Goal: Information Seeking & Learning: Learn about a topic

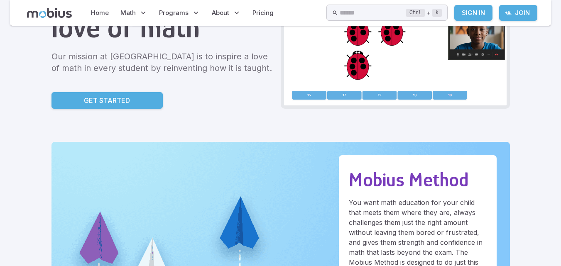
scroll to position [37, 0]
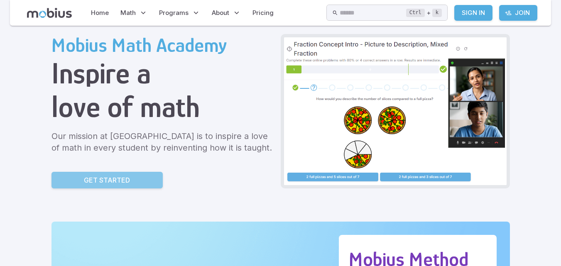
click at [98, 178] on p "Get Started" at bounding box center [107, 180] width 46 height 10
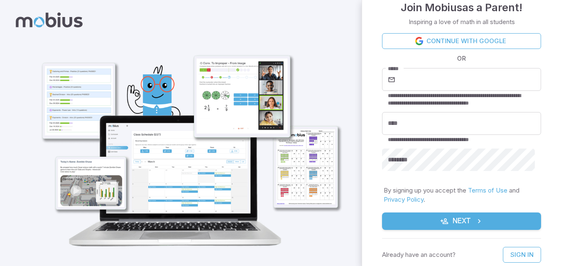
scroll to position [22, 0]
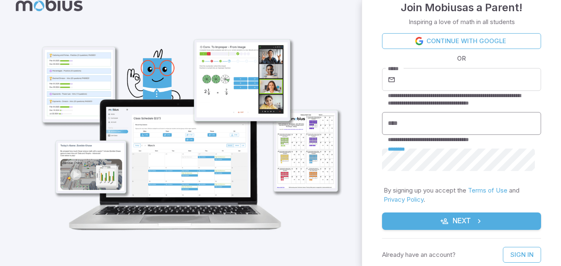
click at [421, 120] on input "****" at bounding box center [461, 123] width 159 height 23
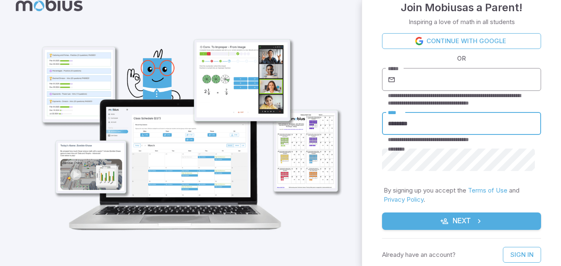
type input "********"
click at [422, 78] on input "*****" at bounding box center [469, 79] width 144 height 23
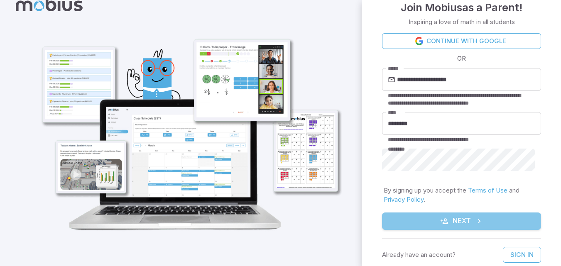
click at [478, 216] on button "Next" at bounding box center [461, 221] width 159 height 17
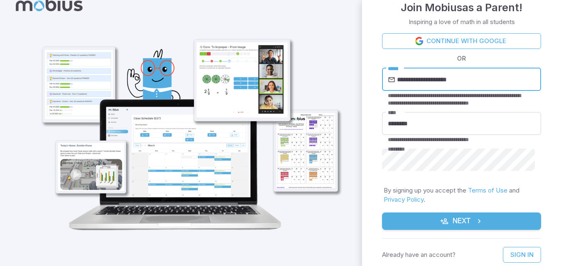
click at [450, 80] on input "**********" at bounding box center [469, 79] width 144 height 23
click at [449, 79] on input "**********" at bounding box center [469, 79] width 144 height 23
type input "**********"
click at [463, 224] on button "Next" at bounding box center [461, 221] width 159 height 17
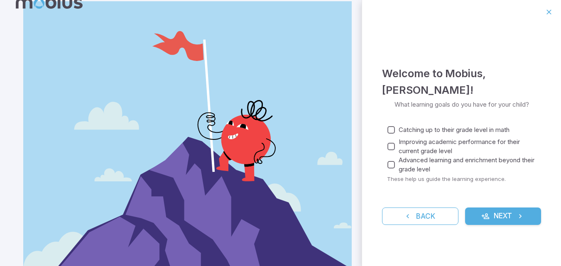
scroll to position [0, 0]
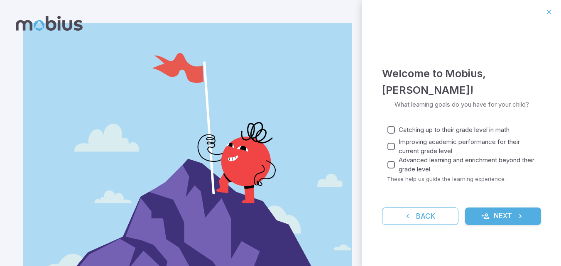
click at [510, 212] on button "Next" at bounding box center [503, 216] width 76 height 17
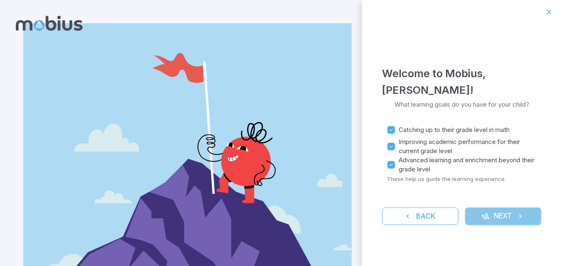
click at [500, 208] on button "Next" at bounding box center [503, 216] width 76 height 17
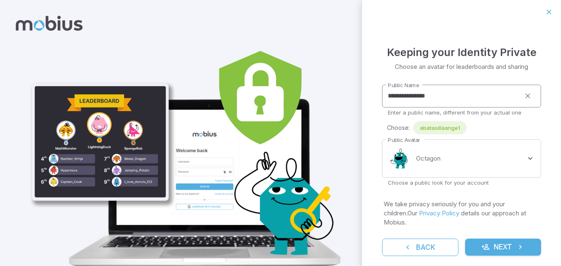
click at [455, 99] on input "**********" at bounding box center [451, 96] width 138 height 23
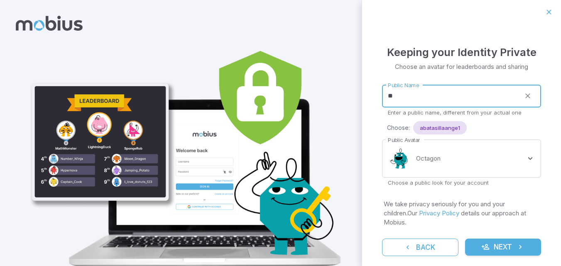
type input "*"
type input "********"
click at [463, 149] on body "**********" at bounding box center [280, 150] width 561 height 300
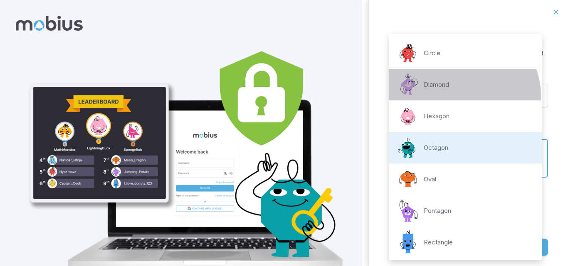
click at [458, 96] on li "Diamond" at bounding box center [465, 85] width 153 height 32
type input "**********"
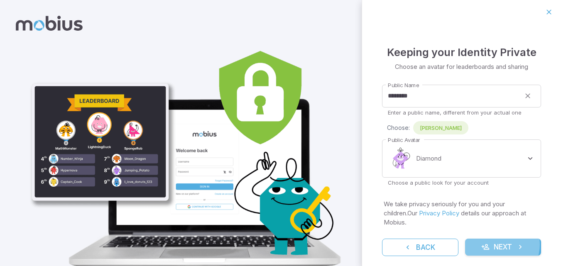
click at [495, 245] on button "Next" at bounding box center [503, 247] width 76 height 17
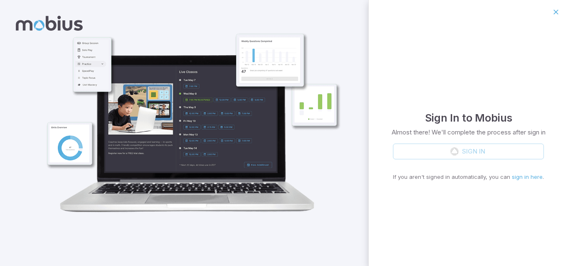
click at [470, 150] on div "Sign In If you aren't signed in automatically, you can sign in here ." at bounding box center [468, 162] width 151 height 37
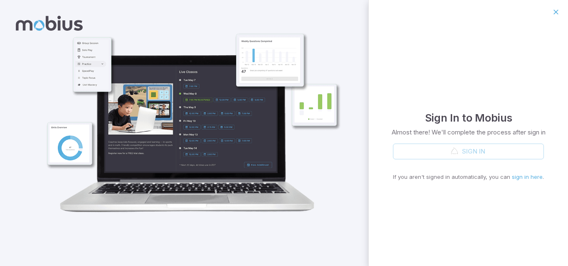
click at [470, 150] on div "Sign In If you aren't signed in automatically, you can sign in here ." at bounding box center [468, 162] width 151 height 37
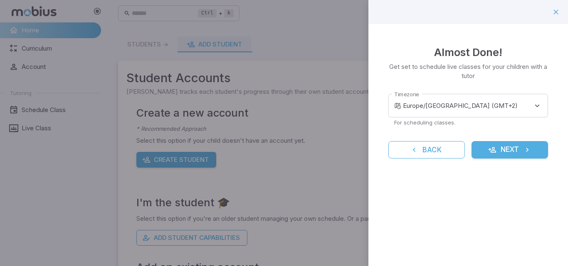
click at [504, 150] on button "Next" at bounding box center [509, 149] width 76 height 17
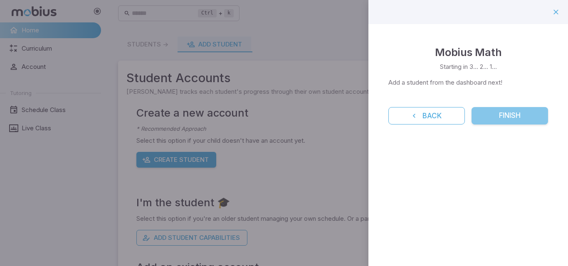
click at [503, 121] on button "Finish" at bounding box center [509, 115] width 76 height 17
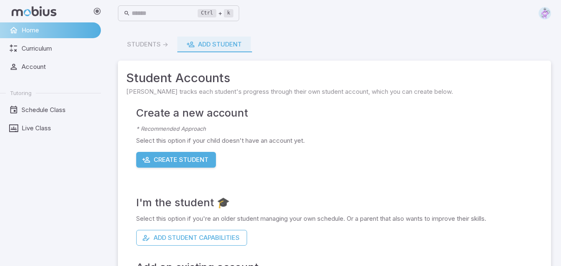
click at [153, 42] on div "Students -> Add Student" at bounding box center [334, 45] width 433 height 16
click at [144, 49] on div "Students -> Add Student" at bounding box center [334, 45] width 433 height 16
click at [144, 41] on div "Students -> Add Student" at bounding box center [334, 45] width 433 height 16
click at [33, 46] on span "Curriculum" at bounding box center [59, 48] width 74 height 9
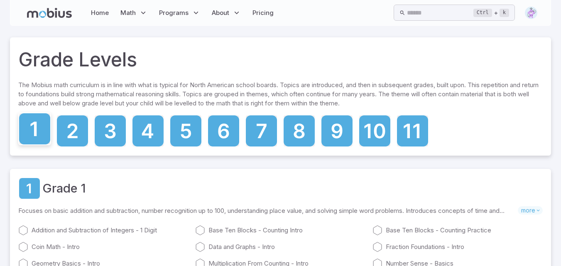
click at [44, 128] on icon at bounding box center [34, 128] width 31 height 31
click at [283, 132] on div at bounding box center [280, 131] width 525 height 33
click at [295, 136] on icon at bounding box center [299, 128] width 31 height 31
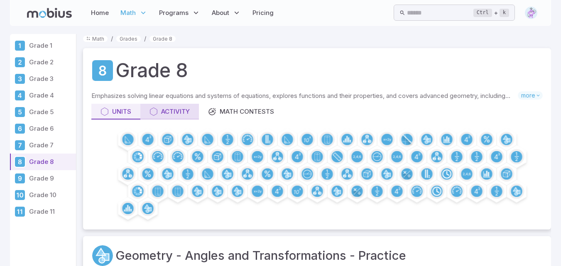
click at [170, 116] on div "Activity" at bounding box center [170, 111] width 40 height 9
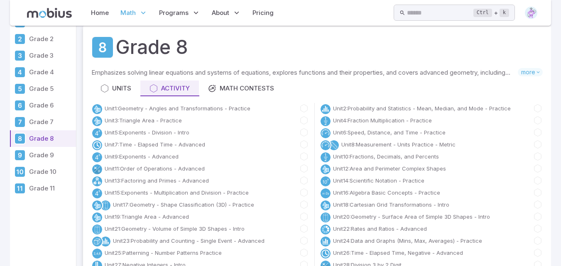
scroll to position [42, 0]
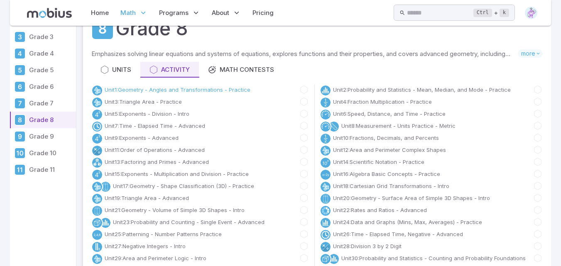
click at [125, 87] on link "Unit 1 : Geometry - Angles and Transformations - Practice" at bounding box center [178, 90] width 146 height 8
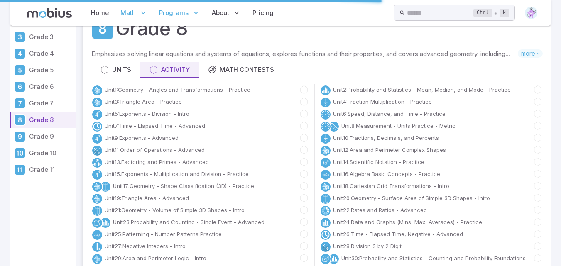
scroll to position [0, 0]
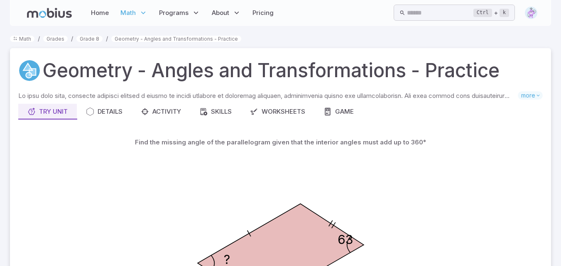
click at [344, 167] on icon "63 ?" at bounding box center [281, 254] width 208 height 208
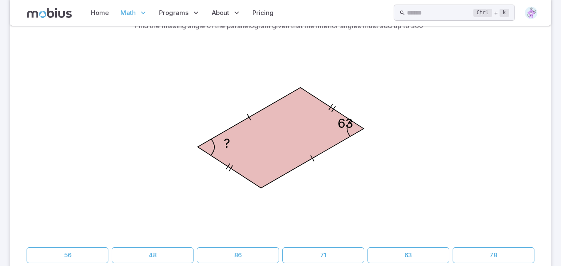
scroll to position [100, 0]
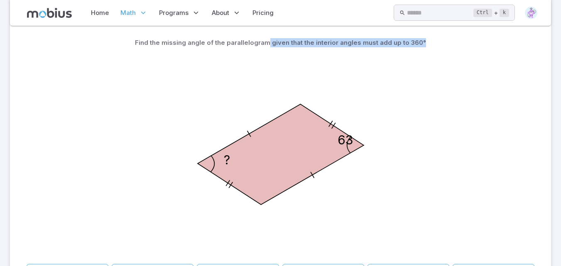
drag, startPoint x: 270, startPoint y: 43, endPoint x: 423, endPoint y: 47, distance: 153.0
click at [423, 47] on div "Find the missing angle of the parallelogram given that the interior angles must…" at bounding box center [281, 43] width 508 height 16
copy p "given that the interior angles must add up to 360°"
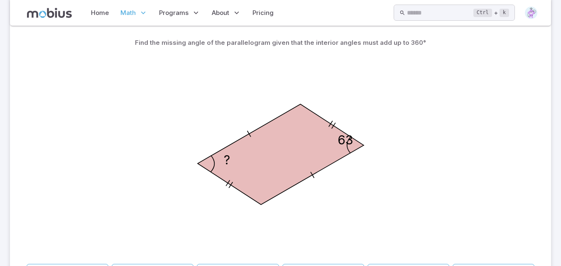
click at [399, 89] on div "63 ?" at bounding box center [281, 156] width 508 height 210
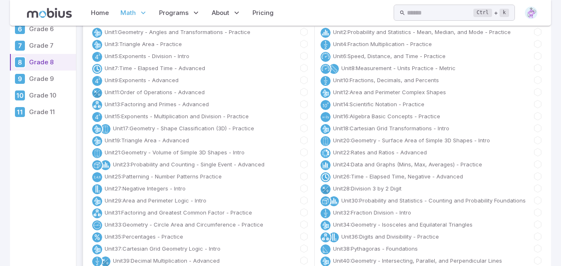
scroll to position [42, 0]
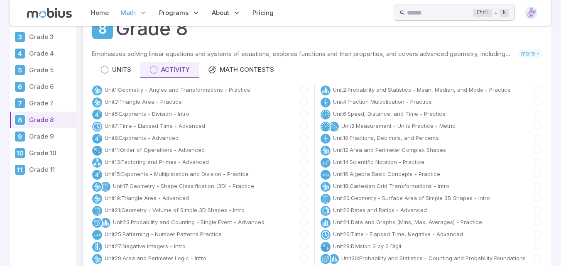
drag, startPoint x: 399, startPoint y: 89, endPoint x: 222, endPoint y: 94, distance: 176.3
click at [222, 94] on div "Unit 1 : Geometry - Angles and Transformations - Practice" at bounding box center [170, 91] width 159 height 12
click at [213, 91] on link "Unit 1 : Geometry - Angles and Transformations - Practice" at bounding box center [178, 90] width 146 height 8
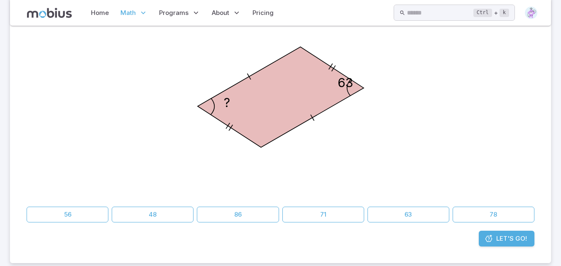
scroll to position [157, 0]
click at [419, 214] on button "63" at bounding box center [409, 215] width 82 height 16
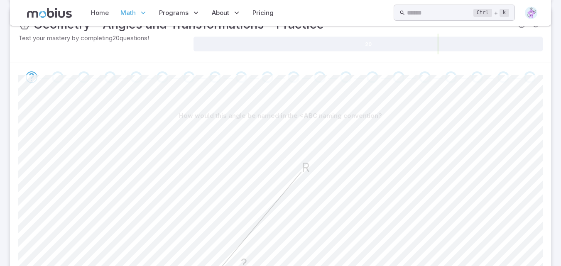
scroll to position [136, 0]
click at [30, 78] on icon "Go to the next question" at bounding box center [32, 77] width 10 height 10
click at [60, 76] on div "Go to the next question" at bounding box center [58, 77] width 12 height 12
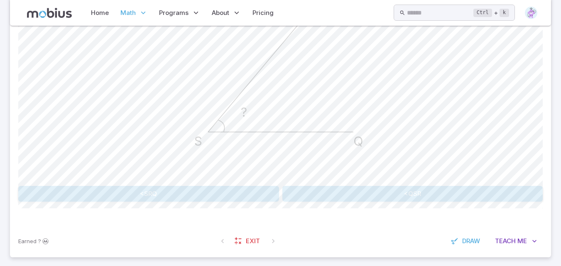
scroll to position [293, 0]
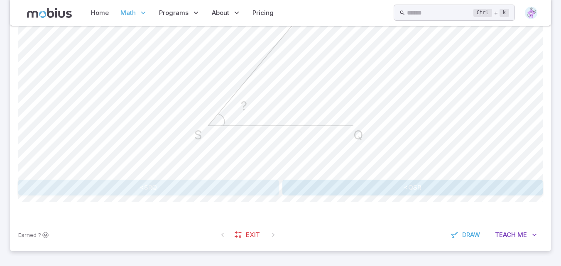
click at [219, 182] on button "<SRQ" at bounding box center [148, 188] width 261 height 16
click at [372, 193] on button "<RQS" at bounding box center [413, 188] width 261 height 16
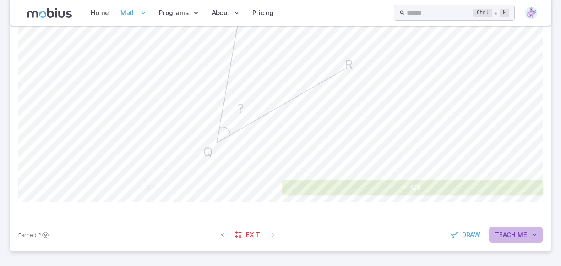
click at [510, 234] on span "Teach" at bounding box center [505, 235] width 21 height 9
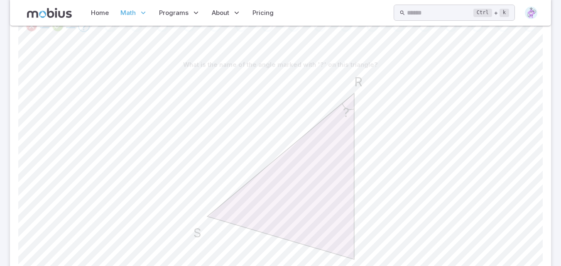
scroll to position [179, 0]
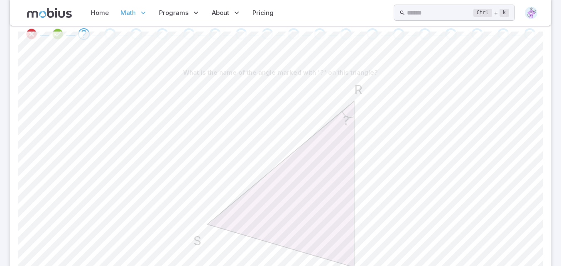
click at [524, 222] on div "? R S Q" at bounding box center [280, 186] width 525 height 210
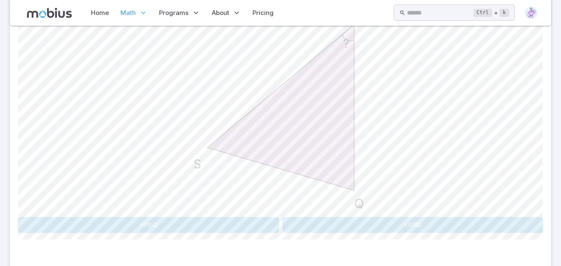
scroll to position [257, 0]
click at [183, 224] on button "<RSQ" at bounding box center [148, 225] width 261 height 16
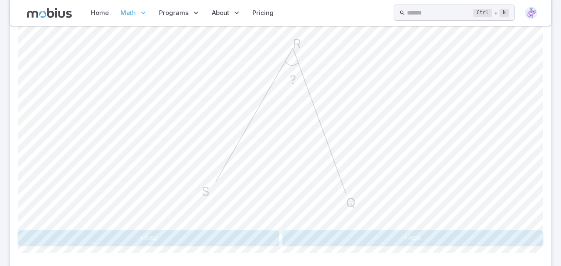
scroll to position [236, 0]
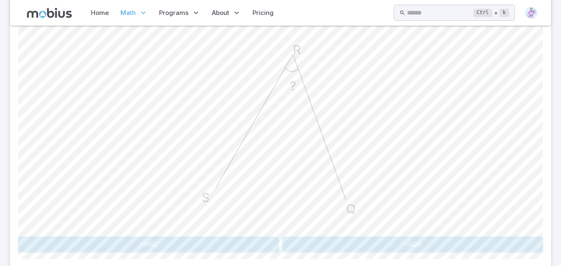
click at [220, 251] on button "<SRQ" at bounding box center [148, 245] width 261 height 16
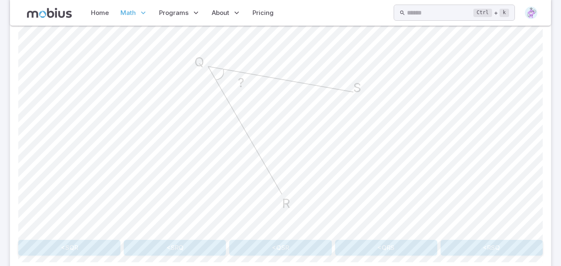
click at [46, 254] on button "<SQR" at bounding box center [69, 248] width 102 height 16
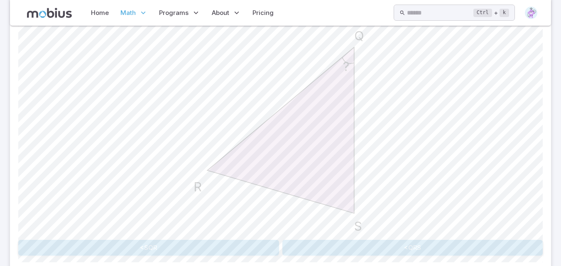
click at [190, 244] on button "<SQR" at bounding box center [148, 248] width 261 height 16
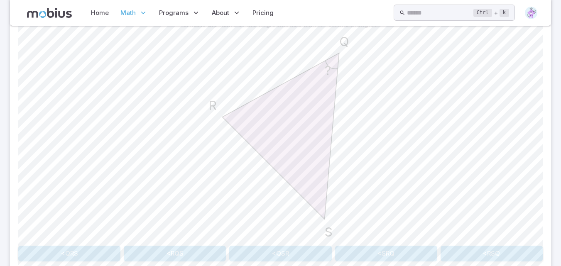
scroll to position [239, 0]
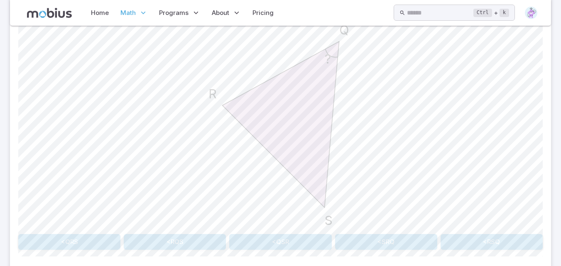
click at [175, 238] on button "<RQS" at bounding box center [175, 242] width 102 height 16
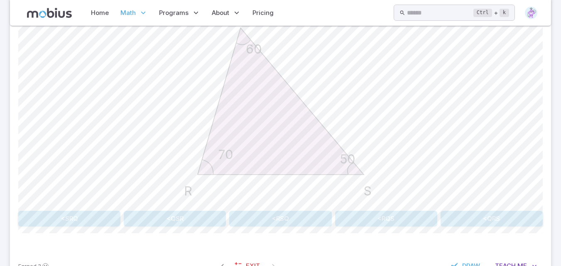
scroll to position [266, 0]
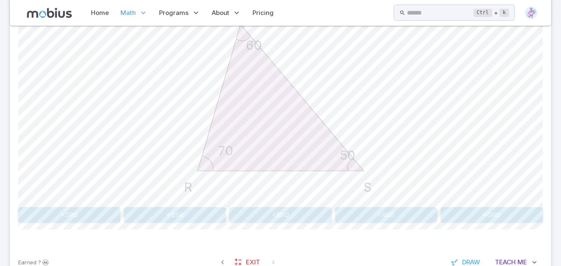
click at [393, 218] on button "<RQS" at bounding box center [386, 215] width 102 height 16
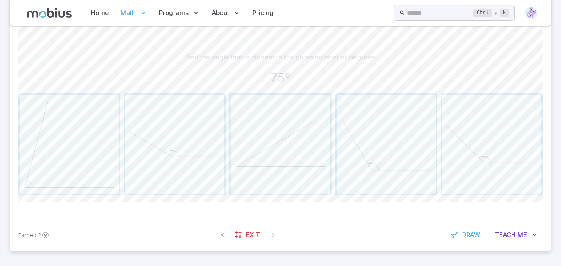
scroll to position [194, 0]
click at [64, 128] on span "button" at bounding box center [69, 144] width 99 height 99
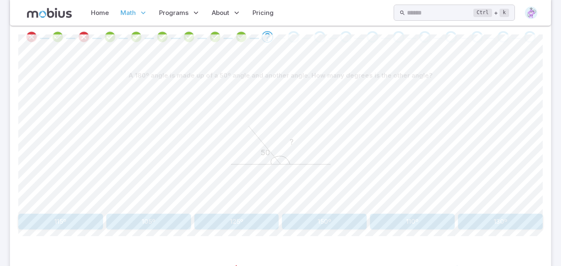
scroll to position [176, 0]
click at [394, 172] on div "? 50" at bounding box center [280, 147] width 525 height 127
click at [489, 228] on button "130º" at bounding box center [500, 222] width 85 height 16
click at [291, 226] on button "Angles x and y don't determine each other" at bounding box center [280, 222] width 173 height 16
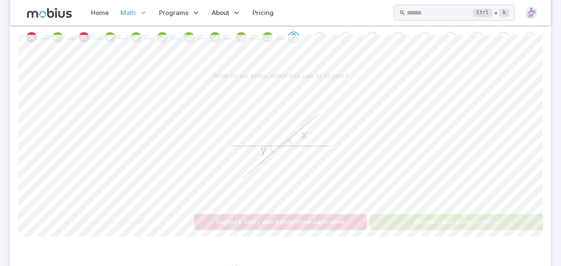
click at [441, 226] on button "Angles x and y are identical" at bounding box center [456, 222] width 173 height 16
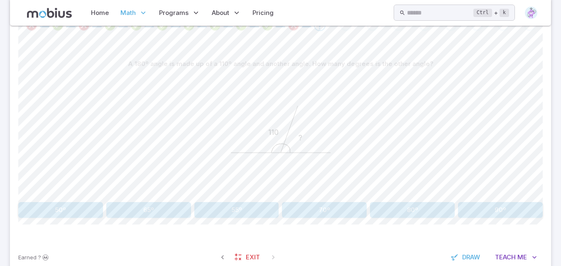
scroll to position [183, 0]
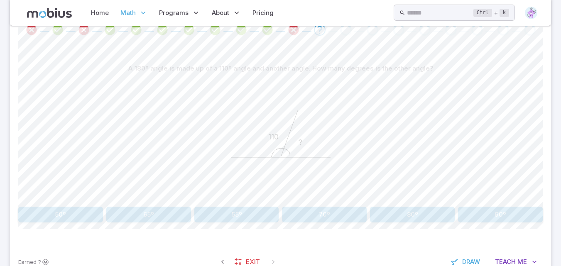
click at [329, 212] on button "70º" at bounding box center [324, 215] width 85 height 16
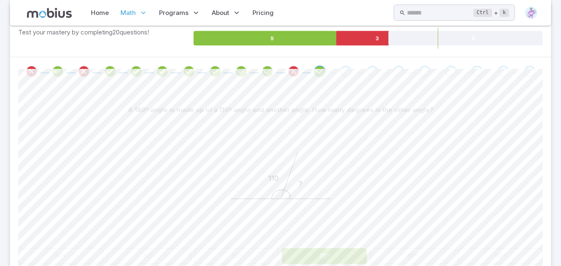
scroll to position [210, 0]
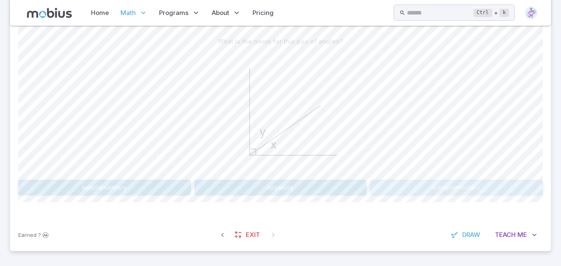
click at [419, 183] on button "complementary" at bounding box center [456, 188] width 173 height 16
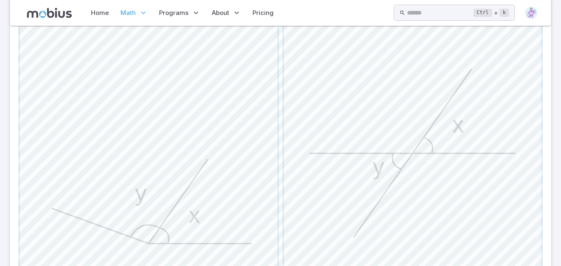
scroll to position [248, 0]
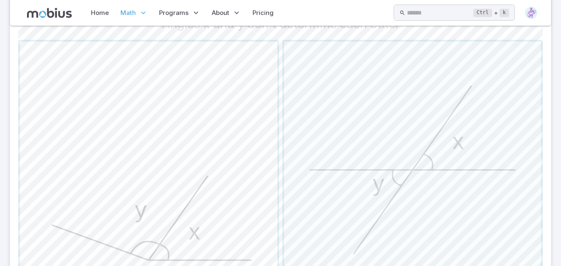
click at [185, 211] on span "button" at bounding box center [149, 171] width 258 height 258
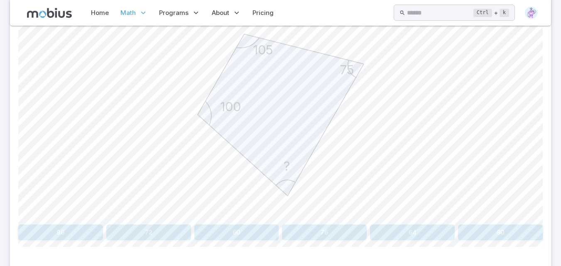
scroll to position [249, 0]
click at [497, 228] on button "80" at bounding box center [500, 232] width 85 height 16
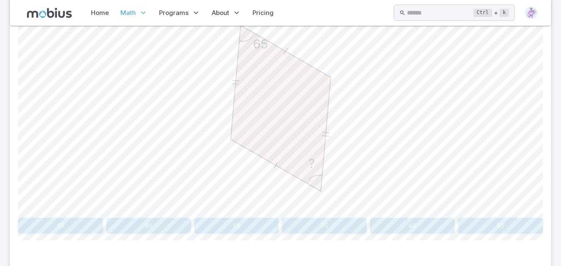
scroll to position [255, 0]
click at [81, 232] on button "65" at bounding box center [60, 227] width 85 height 16
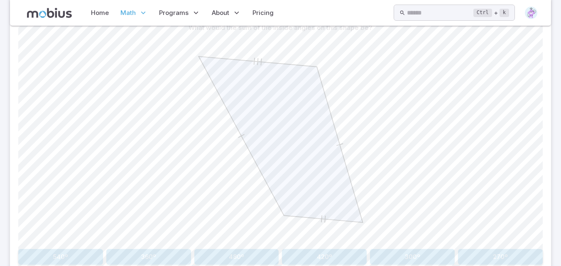
scroll to position [219, 0]
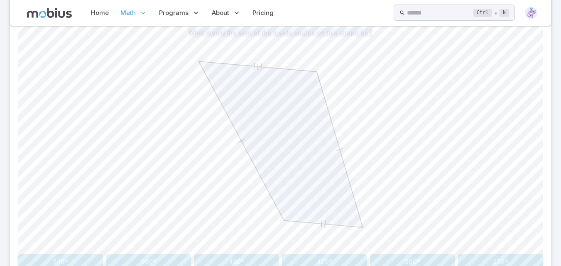
drag, startPoint x: 188, startPoint y: 31, endPoint x: 367, endPoint y: 33, distance: 179.1
click at [367, 33] on div "What would the sum of the inside angles on this shape be?" at bounding box center [280, 33] width 525 height 16
copy p "What would the sum of the inside angles on this shape be?"
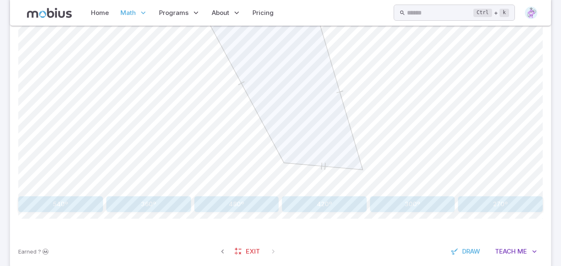
scroll to position [287, 0]
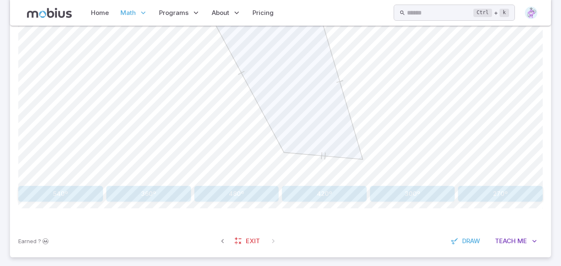
click at [323, 196] on button "420º" at bounding box center [324, 194] width 85 height 16
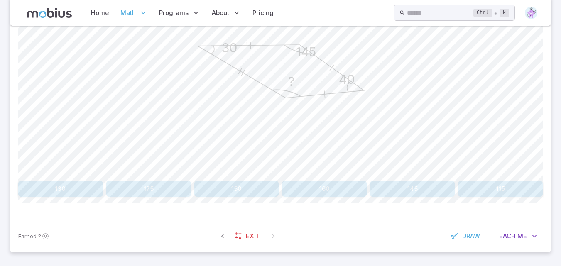
scroll to position [293, 0]
drag, startPoint x: 252, startPoint y: 13, endPoint x: 145, endPoint y: 86, distance: 129.7
click at [145, 86] on div "40 30 ? 145" at bounding box center [280, 72] width 525 height 210
click at [396, 186] on button "145" at bounding box center [412, 189] width 85 height 16
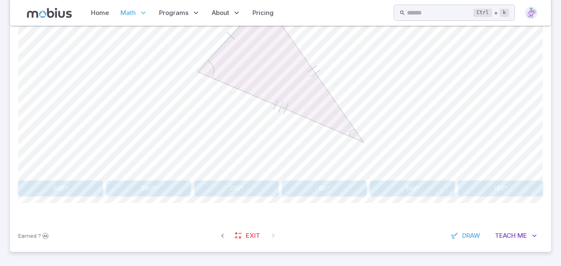
click at [305, 195] on button "60º" at bounding box center [324, 189] width 85 height 16
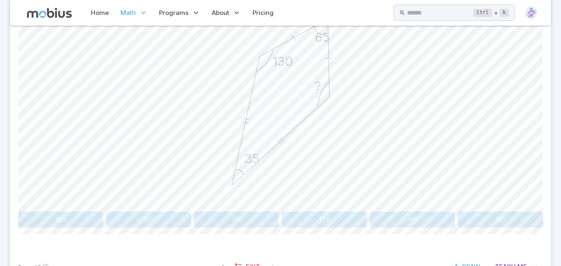
scroll to position [233, 0]
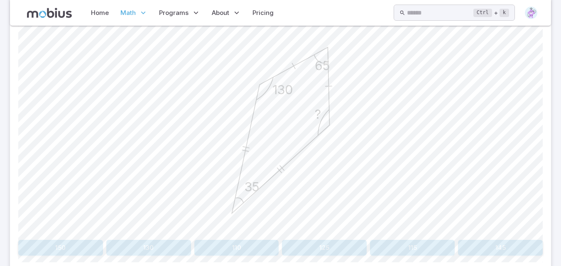
click at [143, 255] on button "130" at bounding box center [148, 248] width 85 height 16
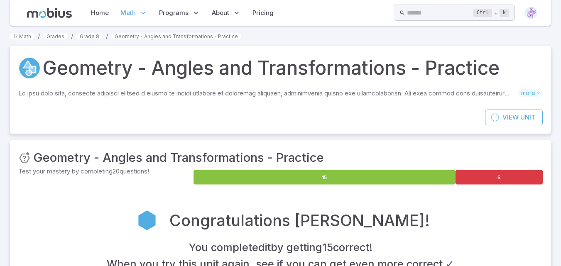
scroll to position [0, 0]
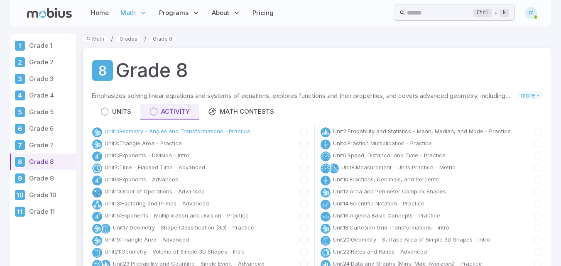
click at [160, 130] on link "Unit 1 : Geometry - Angles and Transformations - Practice" at bounding box center [178, 132] width 146 height 8
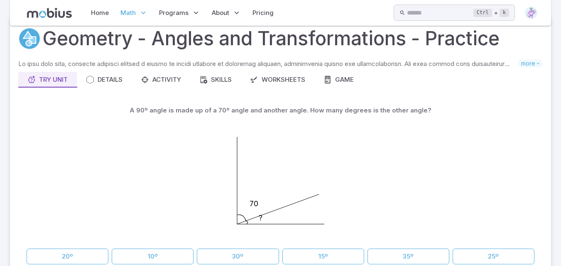
scroll to position [34, 0]
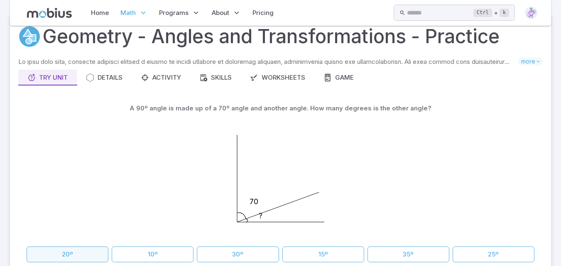
click at [82, 257] on button "20º" at bounding box center [68, 255] width 82 height 16
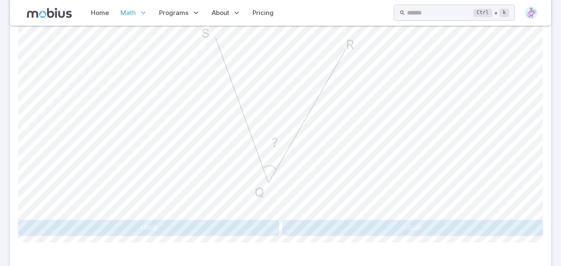
scroll to position [253, 0]
click at [359, 232] on button "<SQR" at bounding box center [413, 229] width 261 height 16
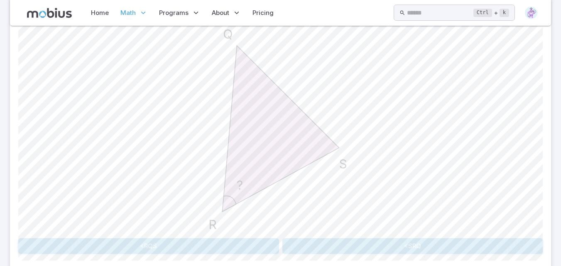
scroll to position [233, 0]
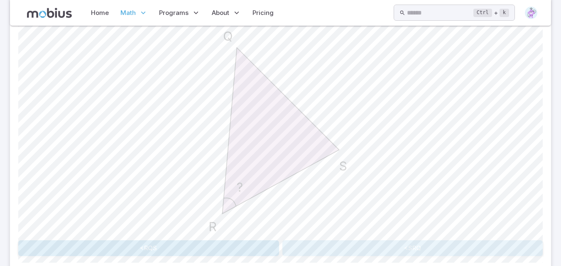
click at [357, 247] on button "<SRQ" at bounding box center [413, 249] width 261 height 16
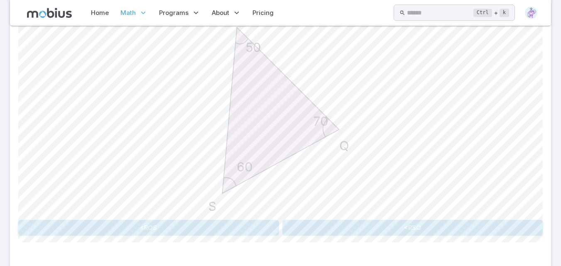
scroll to position [263, 0]
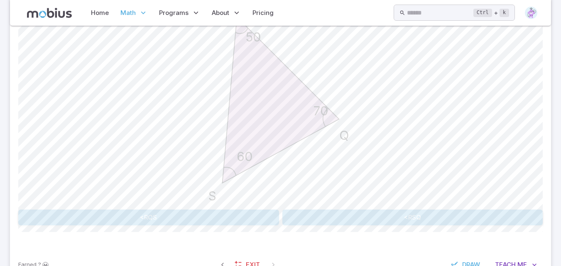
click at [366, 217] on button "<RSQ" at bounding box center [413, 218] width 261 height 16
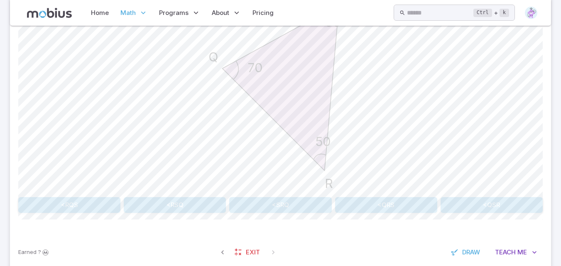
scroll to position [293, 0]
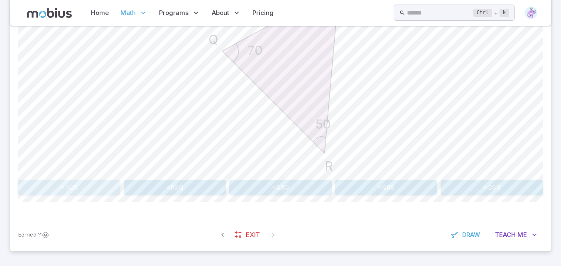
click at [103, 181] on button "<RQS" at bounding box center [69, 188] width 102 height 16
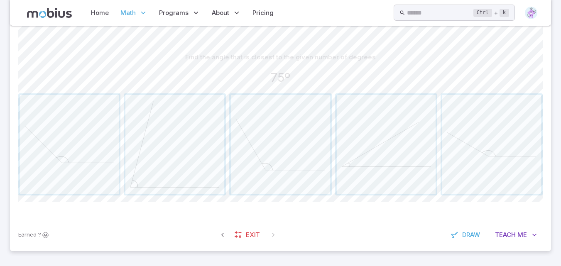
scroll to position [194, 0]
click at [141, 149] on span "button" at bounding box center [175, 144] width 99 height 99
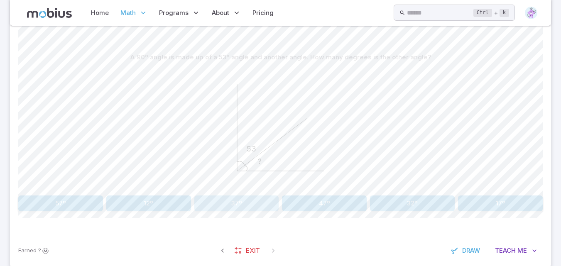
click at [229, 205] on button "37º" at bounding box center [236, 204] width 85 height 16
click at [413, 203] on button "125º" at bounding box center [412, 204] width 85 height 16
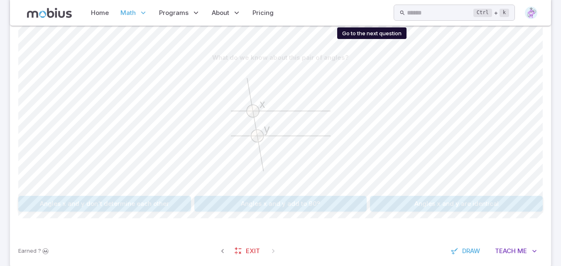
scroll to position [210, 0]
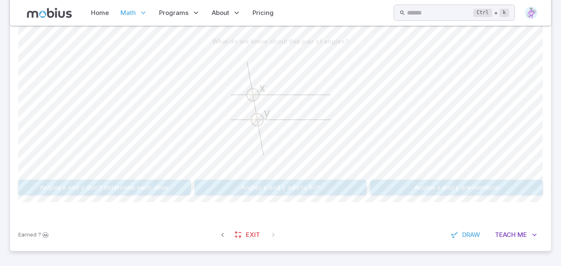
click at [480, 191] on button "Angles x and y are identical" at bounding box center [456, 188] width 173 height 16
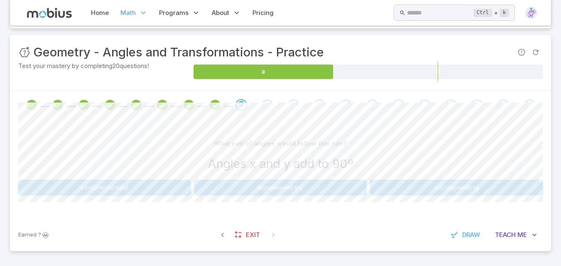
scroll to position [108, 0]
drag, startPoint x: 212, startPoint y: 143, endPoint x: 358, endPoint y: 164, distance: 146.9
click at [358, 164] on div "What pair of angles would follow this rule? Angles x and y add to 90º" at bounding box center [280, 156] width 525 height 41
copy div "What pair of angles would follow this rule? Angles x and y add to 90º"
click at [128, 148] on div "What pair of angles would follow this rule?" at bounding box center [280, 144] width 525 height 16
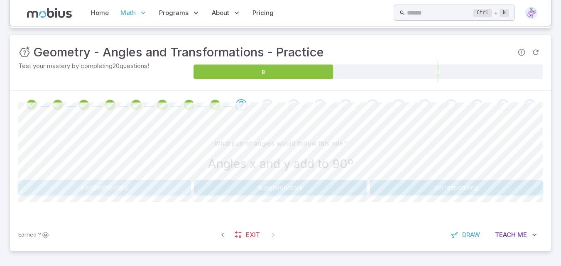
click at [132, 193] on button "complementary" at bounding box center [104, 188] width 173 height 16
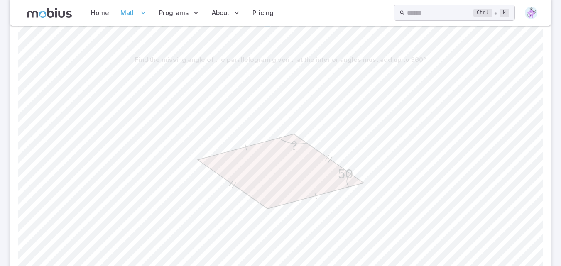
scroll to position [192, 0]
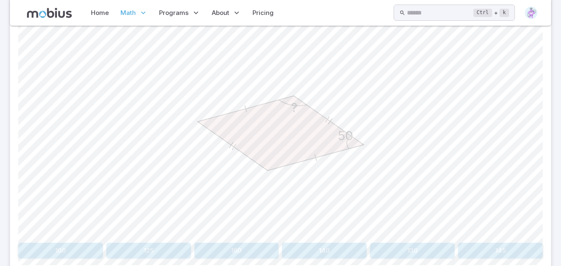
click at [190, 131] on icon "50 ?" at bounding box center [281, 134] width 208 height 208
click at [190, 131] on icon "50 ?" at bounding box center [281, 135] width 208 height 208
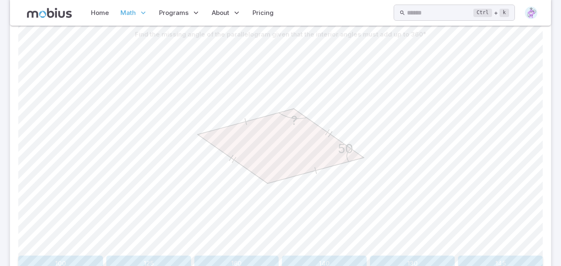
click at [431, 146] on div "50 ?" at bounding box center [280, 147] width 525 height 210
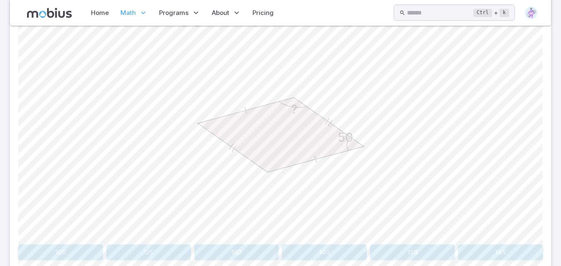
scroll to position [229, 0]
drag, startPoint x: 357, startPoint y: 121, endPoint x: 331, endPoint y: 120, distance: 26.2
click at [331, 120] on icon "50 ?" at bounding box center [281, 134] width 208 height 208
click at [431, 79] on div "50 ?" at bounding box center [280, 135] width 525 height 210
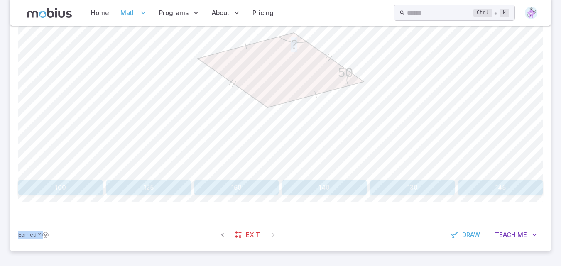
drag, startPoint x: 431, startPoint y: 79, endPoint x: 443, endPoint y: 181, distance: 102.9
click at [443, 181] on div "Find the missing angle of the parallelogram given that the interior angles must…" at bounding box center [280, 73] width 525 height 245
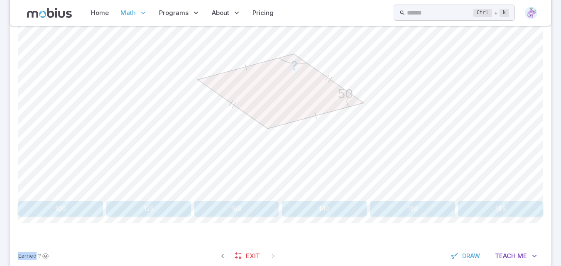
scroll to position [275, 0]
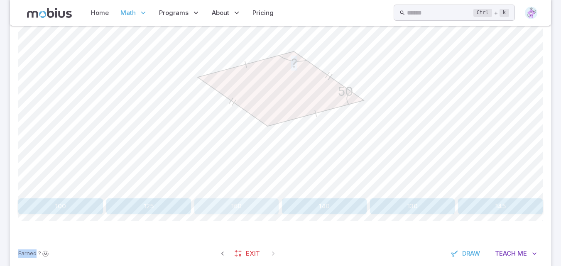
click at [247, 203] on button "160" at bounding box center [236, 207] width 85 height 16
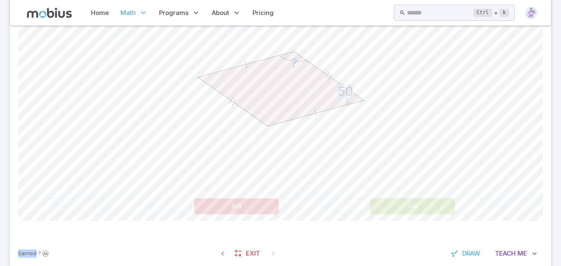
scroll to position [108, 0]
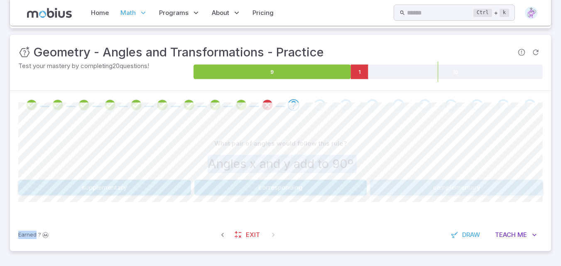
click at [446, 182] on button "complementary" at bounding box center [456, 188] width 173 height 16
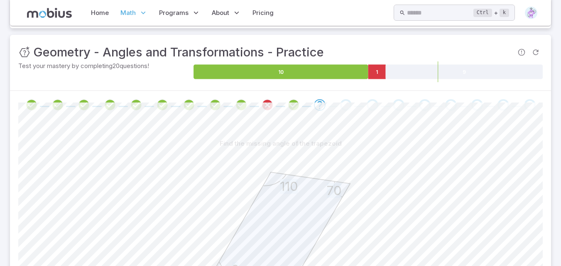
click at [440, 165] on div "70 110 ? 70" at bounding box center [280, 257] width 525 height 210
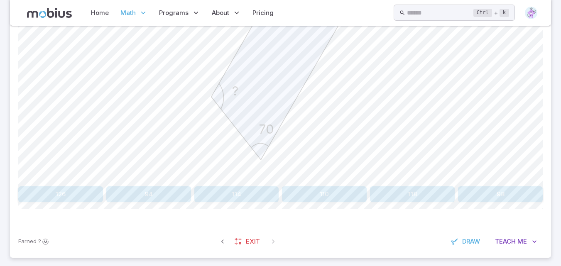
scroll to position [293, 0]
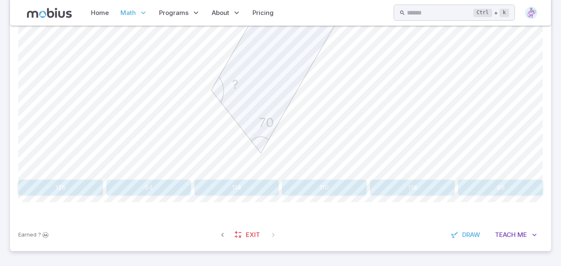
click at [326, 182] on button "110" at bounding box center [324, 188] width 85 height 16
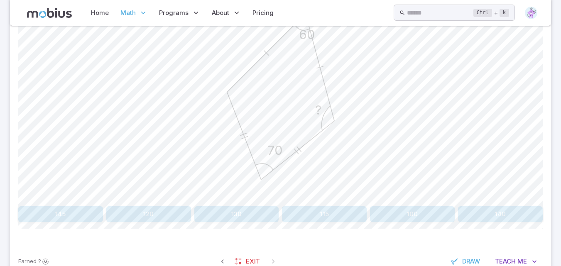
click at [348, 111] on icon "60 70 ?" at bounding box center [281, 97] width 208 height 208
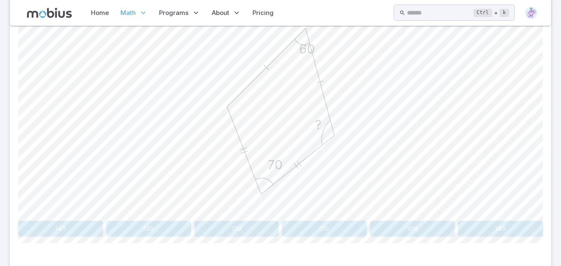
scroll to position [253, 0]
click at [472, 231] on button "140" at bounding box center [500, 229] width 85 height 16
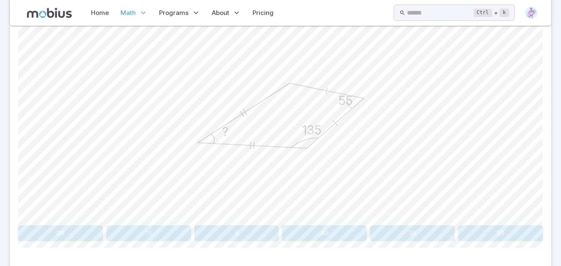
scroll to position [249, 0]
click at [82, 228] on button "20" at bounding box center [60, 233] width 85 height 16
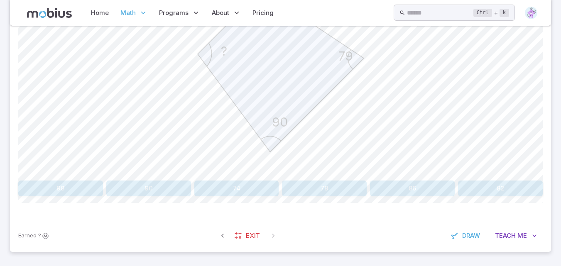
scroll to position [293, 0]
click at [148, 179] on div "Find the missing angle of the trapezoid given that the interior angles must add…" at bounding box center [280, 73] width 525 height 245
click at [150, 182] on button "90" at bounding box center [148, 188] width 85 height 16
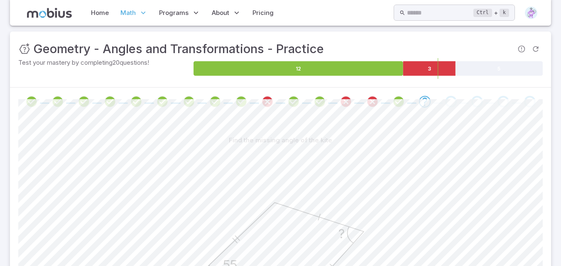
scroll to position [111, 0]
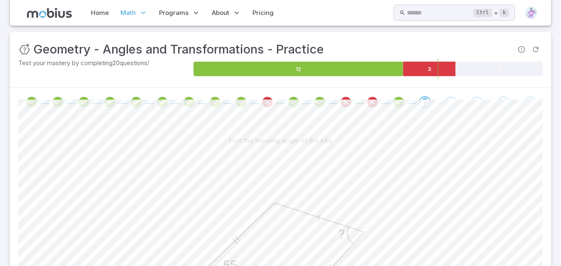
click at [444, 78] on foreignobject at bounding box center [369, 69] width 350 height 21
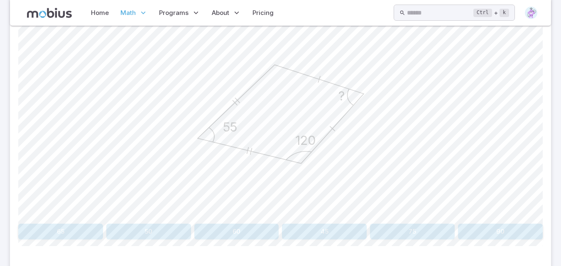
scroll to position [250, 0]
